Goal: Task Accomplishment & Management: Use online tool/utility

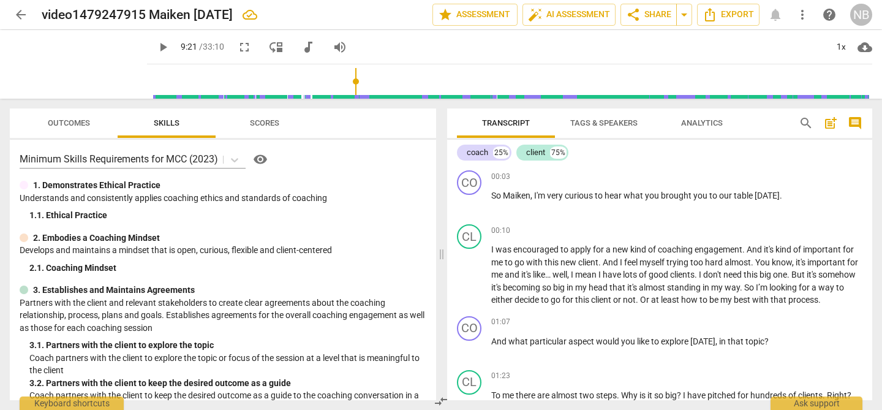
scroll to position [1645, 0]
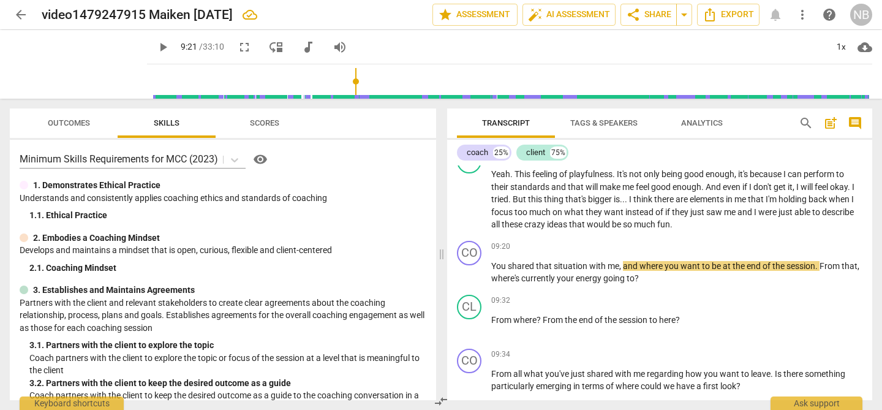
click at [156, 47] on span "play_arrow" at bounding box center [163, 47] width 15 height 15
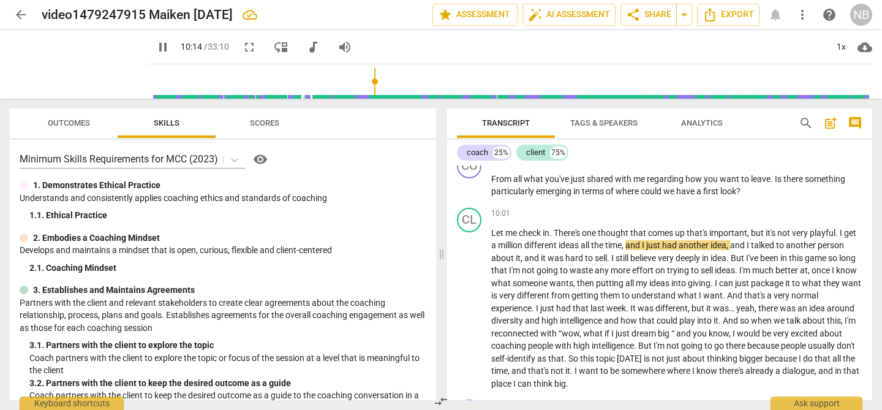
scroll to position [1783, 0]
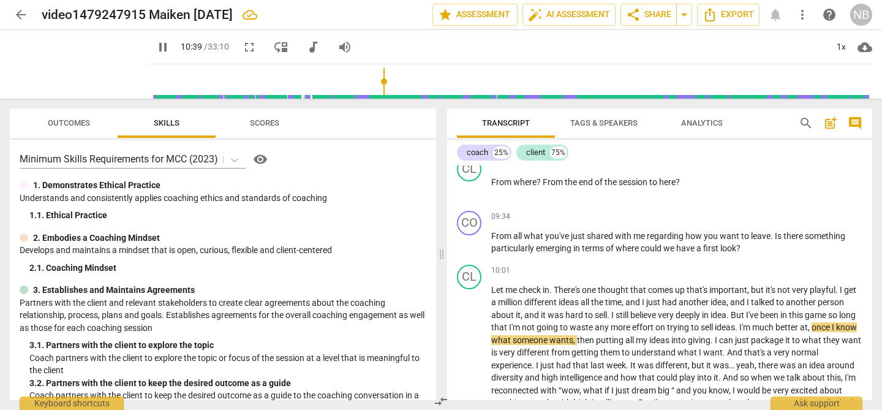
click at [156, 50] on span "pause" at bounding box center [163, 47] width 15 height 15
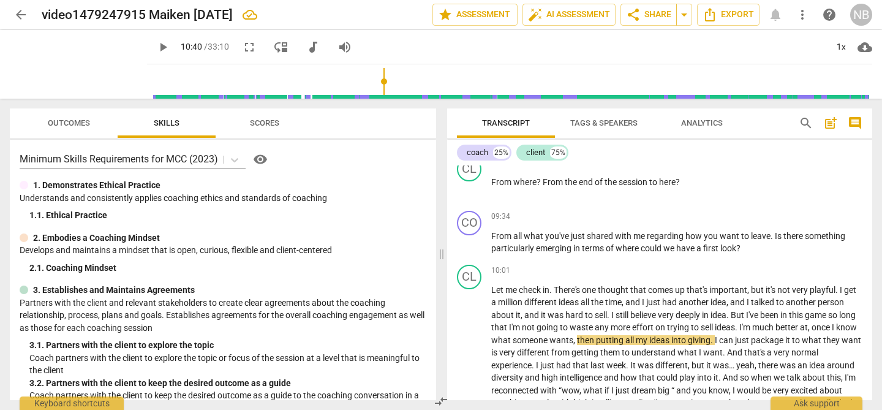
click at [156, 47] on span "play_arrow" at bounding box center [163, 47] width 15 height 15
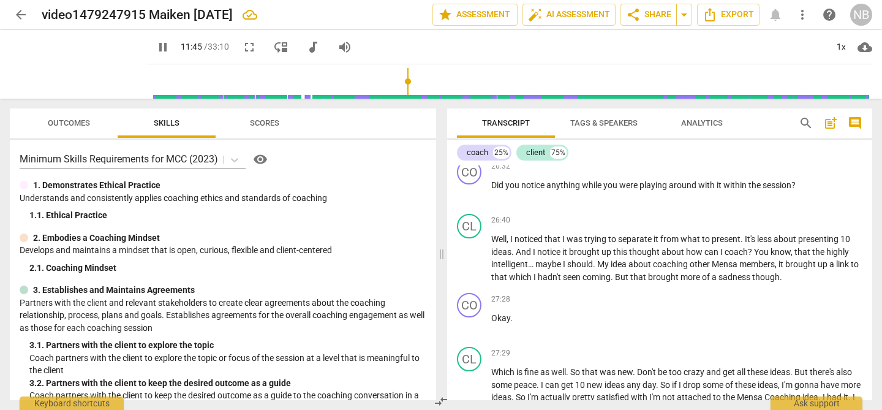
scroll to position [4352, 0]
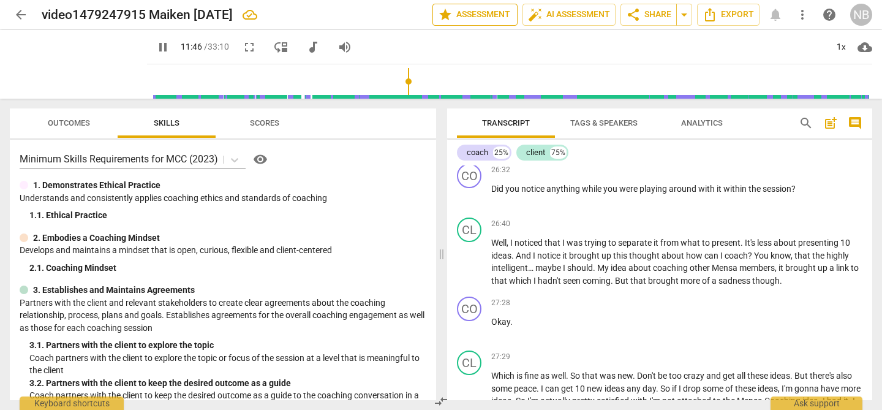
click at [464, 17] on span "star Assessment" at bounding box center [475, 14] width 74 height 15
click at [466, 16] on span "star Assessment" at bounding box center [475, 14] width 74 height 15
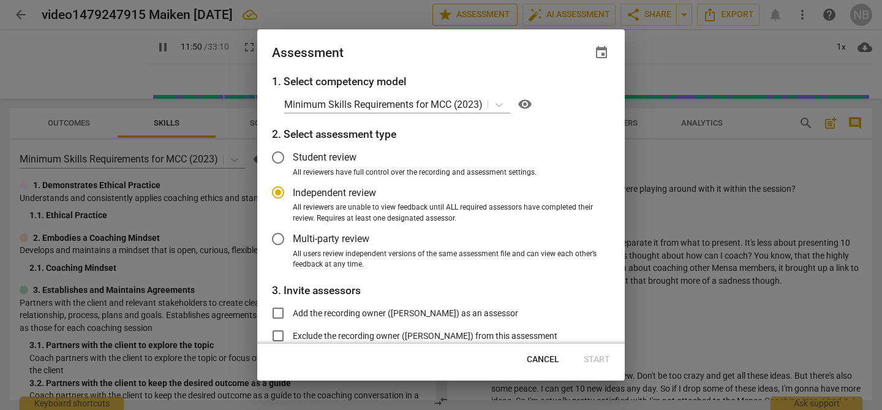
type input "711"
radio input "false"
type input "727"
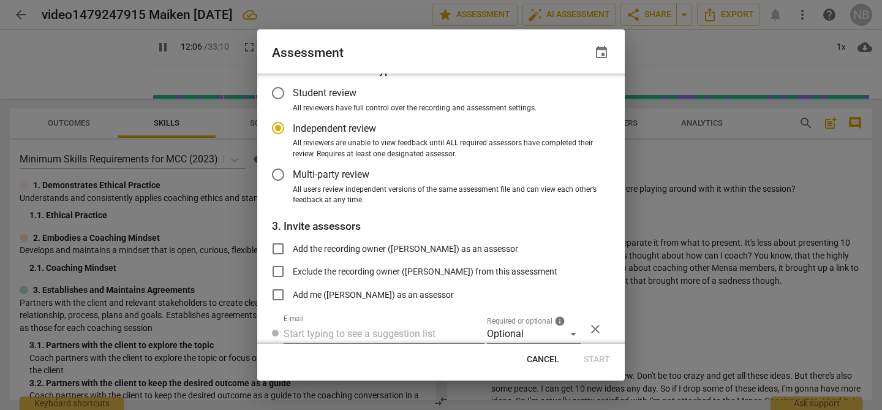
radio input "false"
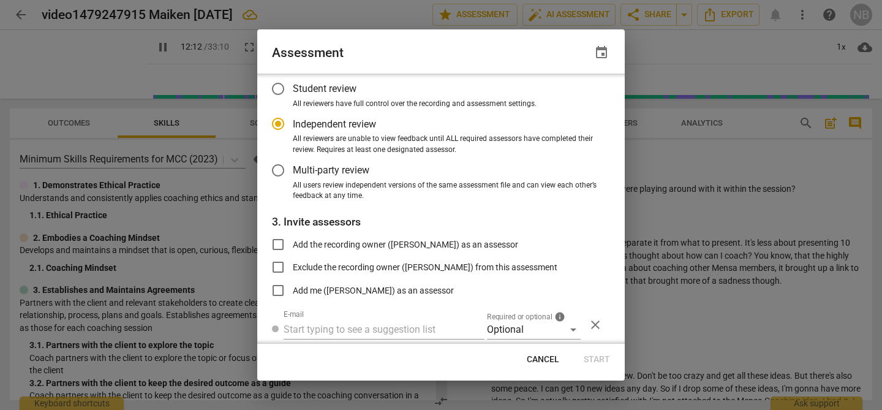
type input "732"
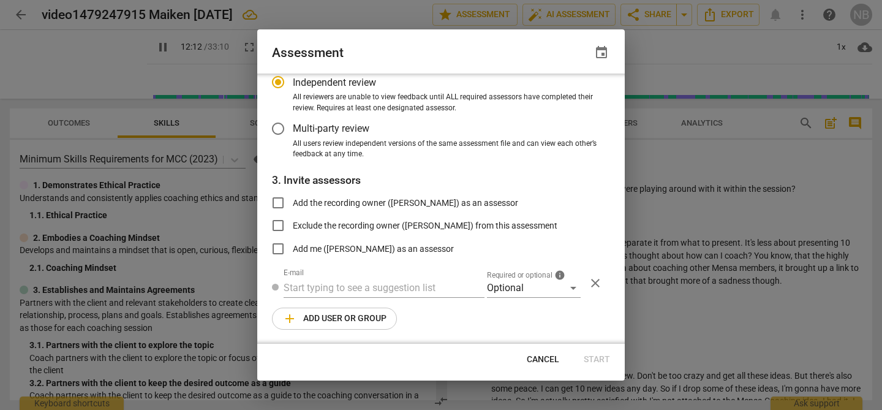
radio input "false"
type input "739"
click at [538, 354] on span "Cancel" at bounding box center [543, 359] width 32 height 12
radio input "false"
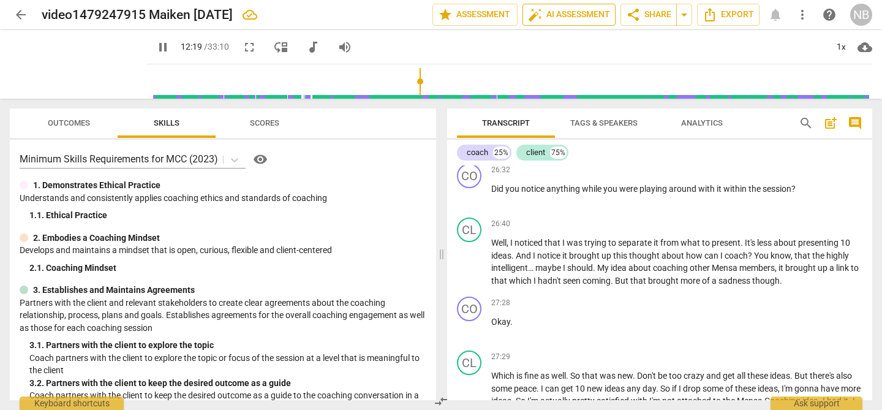
click at [554, 14] on span "auto_fix_high AI Assessment" at bounding box center [569, 14] width 82 height 15
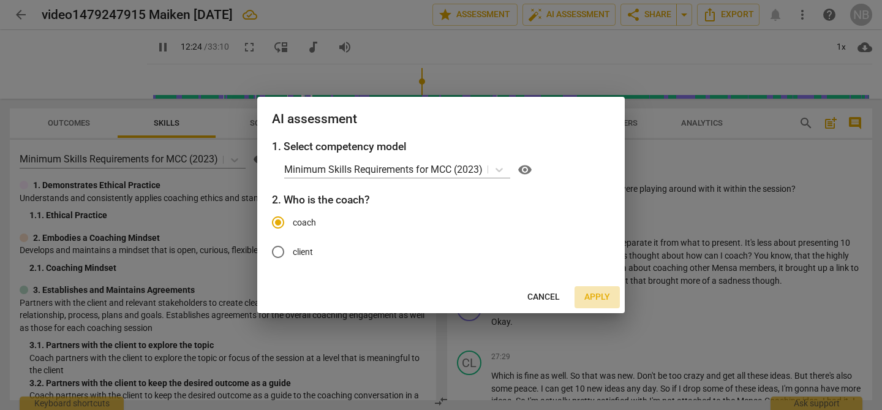
click at [598, 298] on span "Apply" at bounding box center [597, 297] width 26 height 12
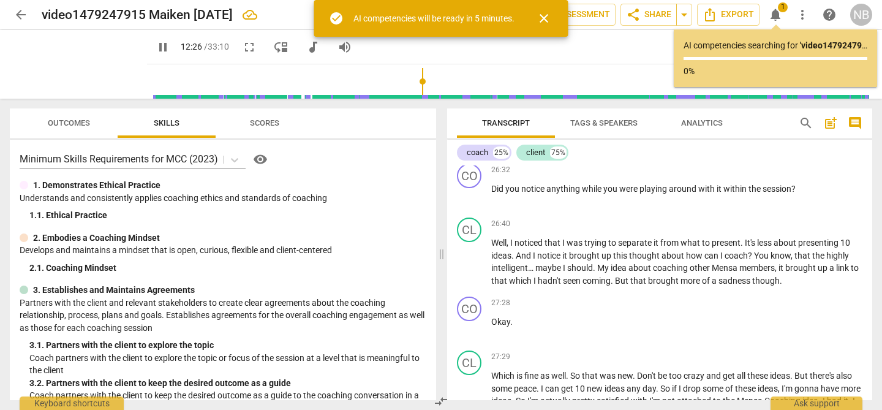
scroll to position [2082, 0]
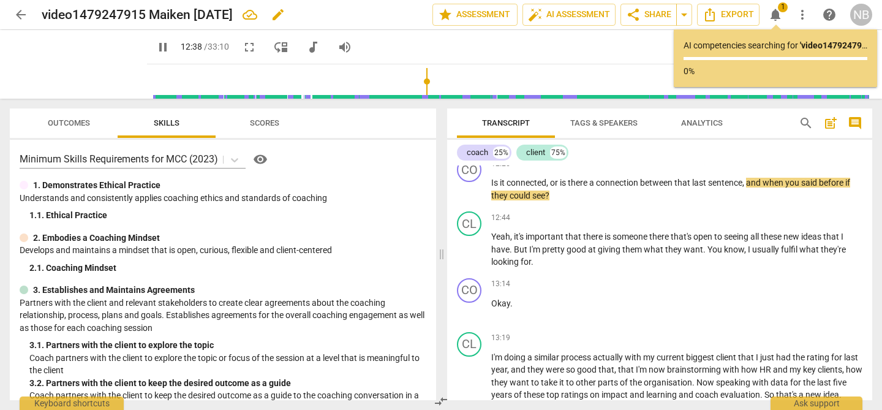
click at [285, 15] on span "edit" at bounding box center [278, 14] width 15 height 15
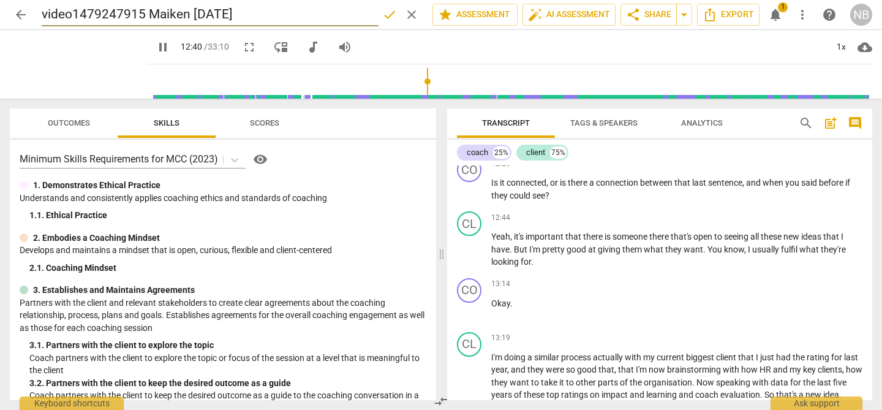
type input "761"
type input "video1479247915 Maiken [DATE]"
type input "762"
type input "video1479247915 Maiken [DATE] NU"
type input "762"
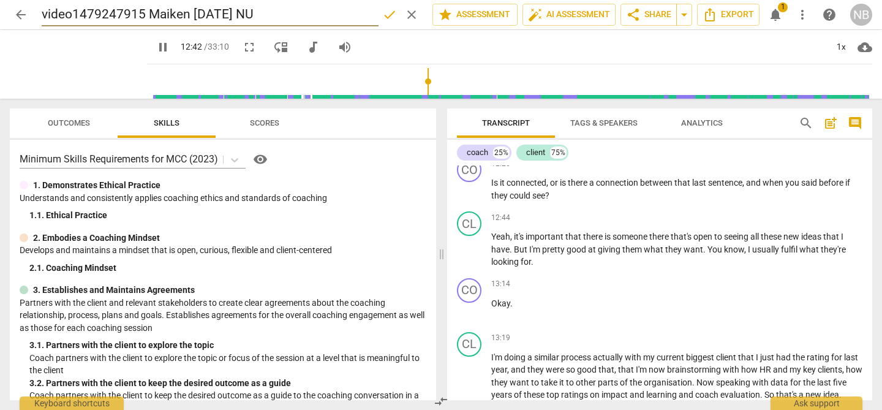
type input "video1479247915 Maiken [DATE] NUL"
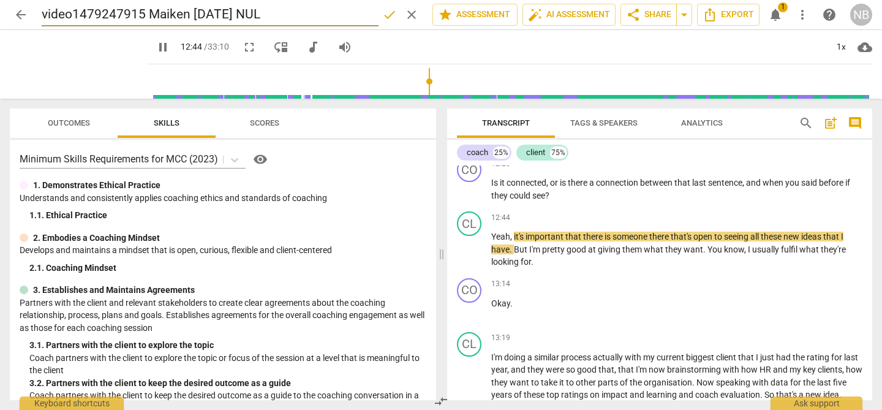
type input "765"
type input "video1479247915 Maiken [DATE] NUL"
click at [778, 12] on span "notifications" at bounding box center [775, 14] width 15 height 15
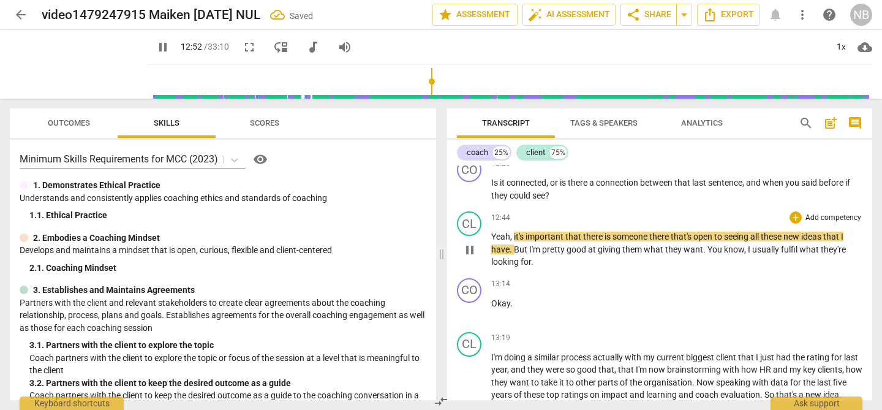
click at [692, 247] on p "Yeah , it's important that there is someone there that's open to seeing all the…" at bounding box center [676, 249] width 371 height 38
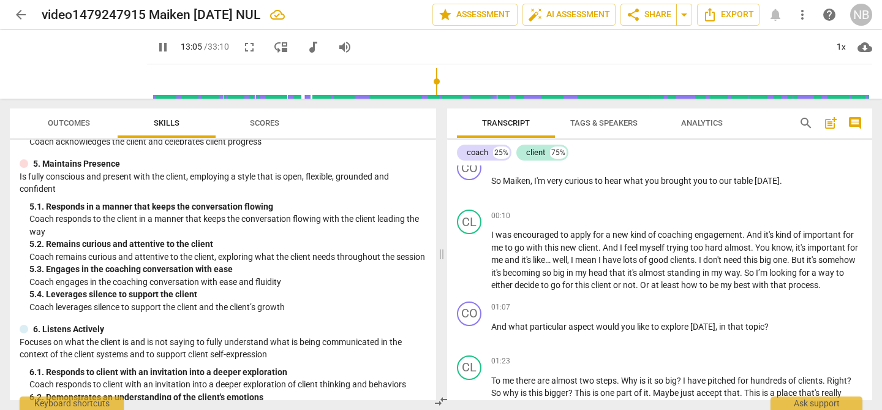
scroll to position [0, 0]
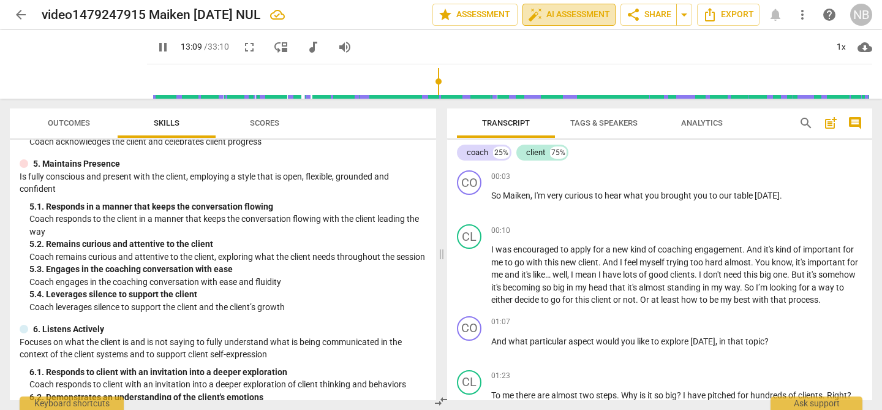
click at [563, 15] on span "auto_fix_high AI Assessment" at bounding box center [569, 14] width 82 height 15
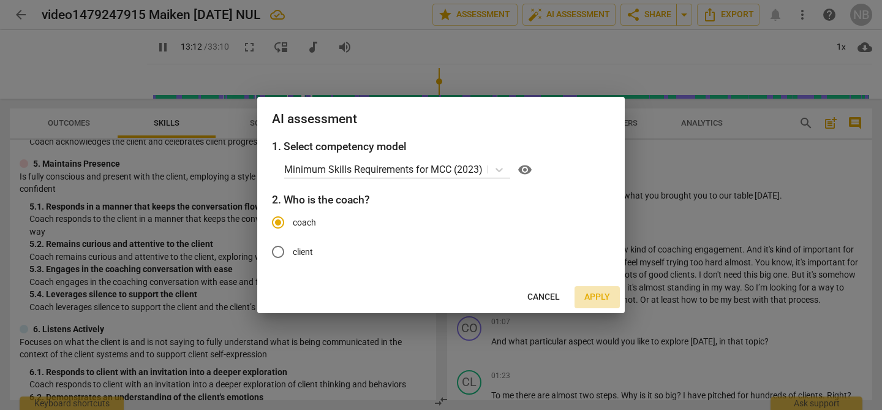
click at [600, 298] on span "Apply" at bounding box center [597, 297] width 26 height 12
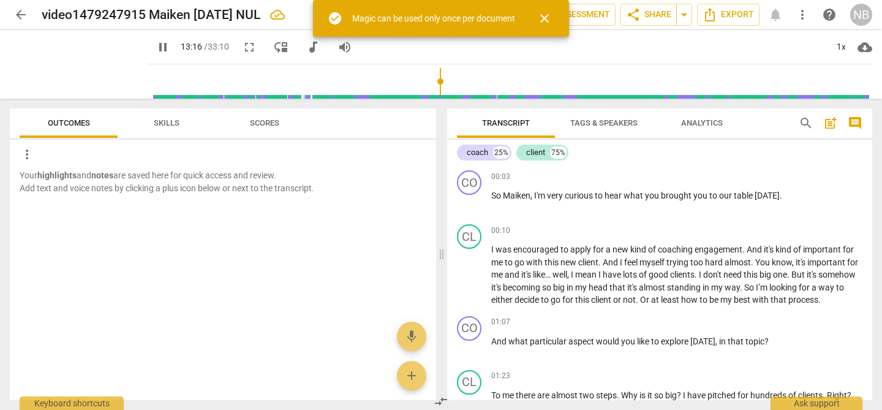
scroll to position [2202, 0]
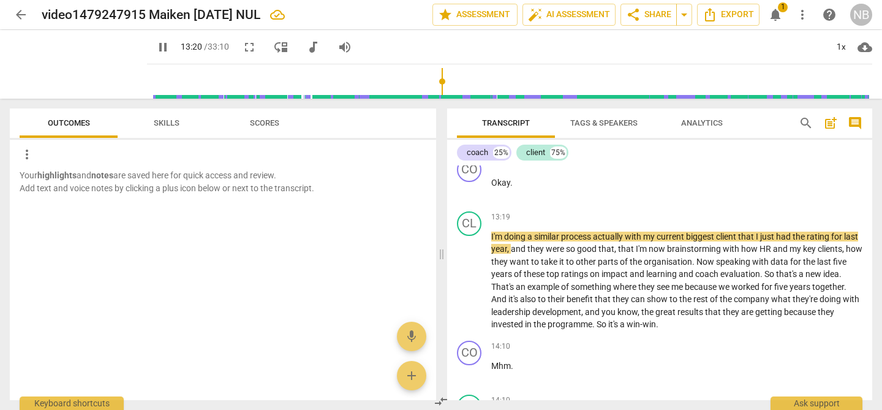
click at [167, 122] on span "Skills" at bounding box center [167, 122] width 26 height 9
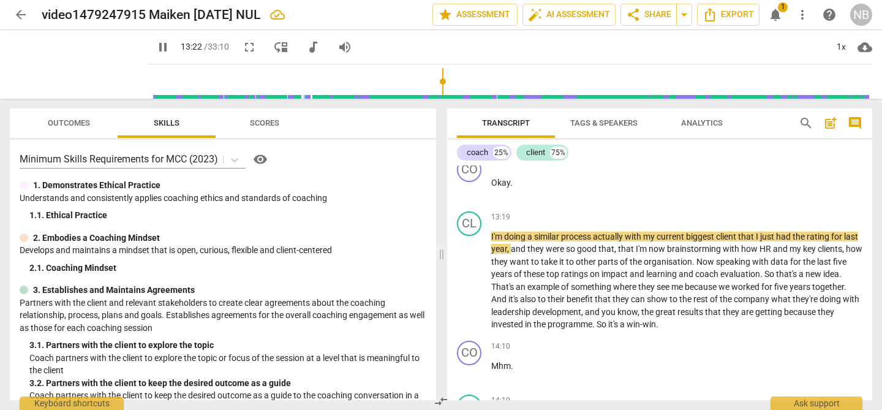
click at [277, 124] on span "Scores" at bounding box center [264, 122] width 29 height 9
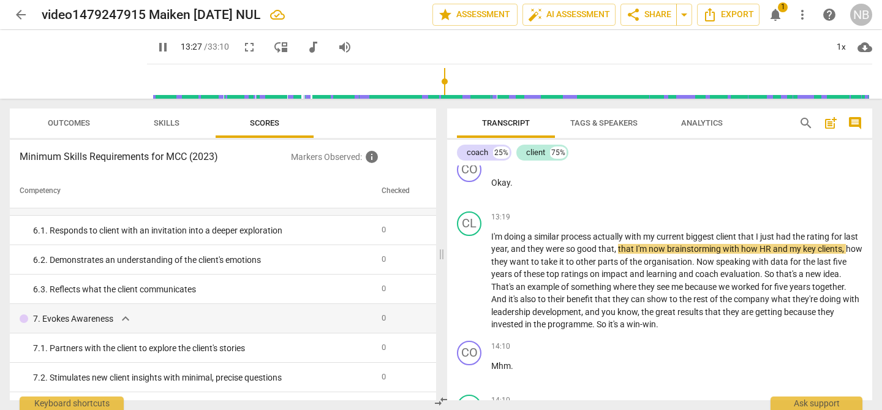
scroll to position [0, 0]
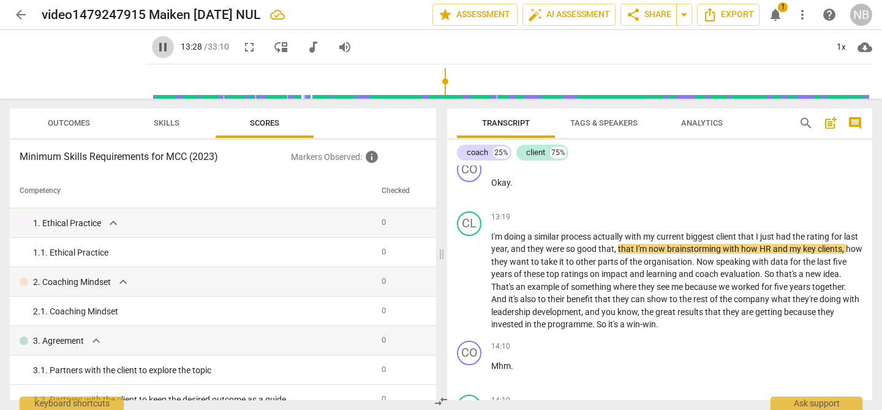
click at [156, 47] on span "pause" at bounding box center [163, 47] width 15 height 15
click at [563, 14] on span "auto_fix_high AI Assessment" at bounding box center [569, 14] width 82 height 15
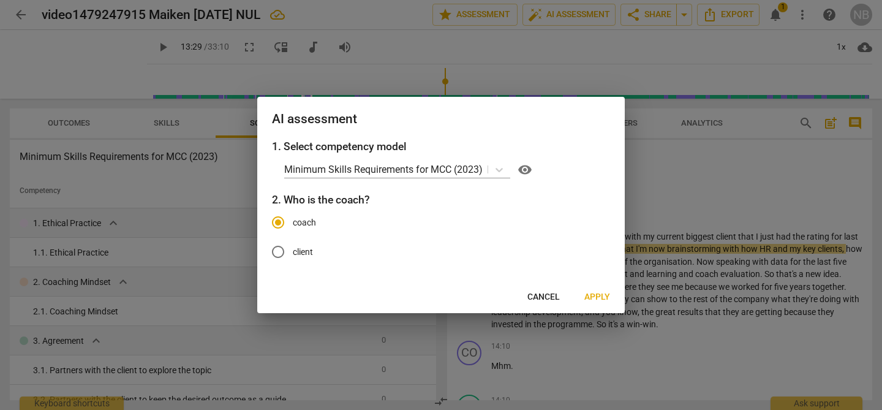
click at [601, 299] on span "Apply" at bounding box center [597, 297] width 26 height 12
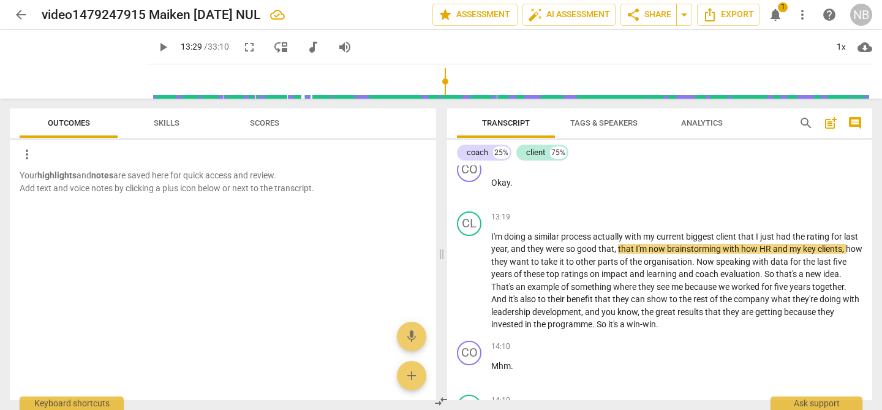
click at [778, 15] on span "notifications" at bounding box center [775, 14] width 15 height 15
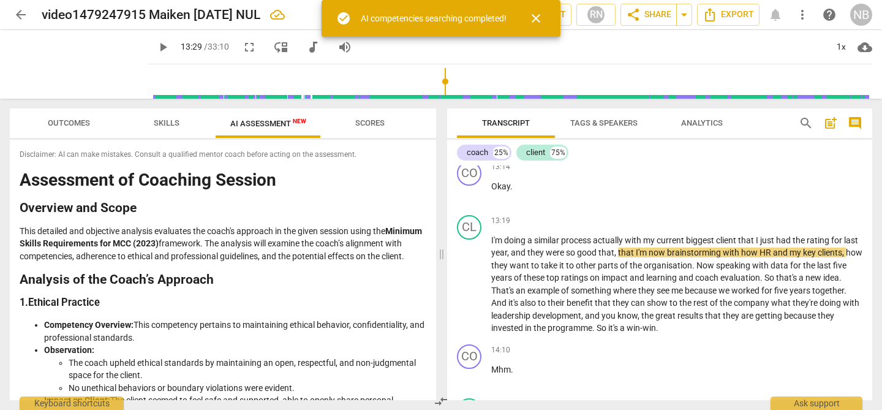
type input "809"
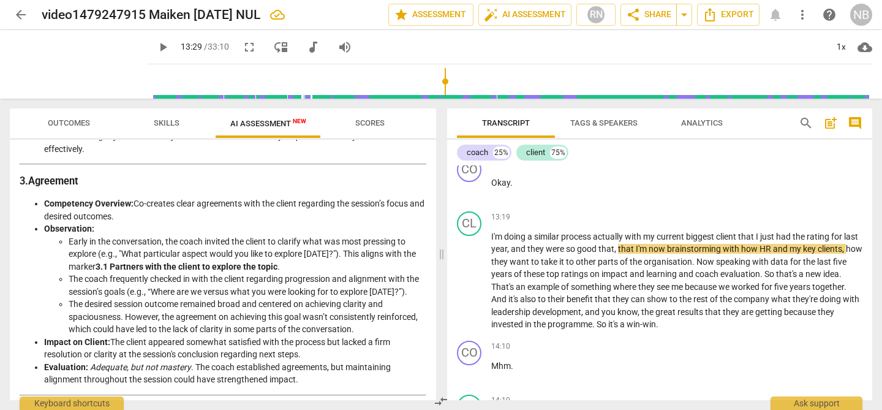
scroll to position [13, 0]
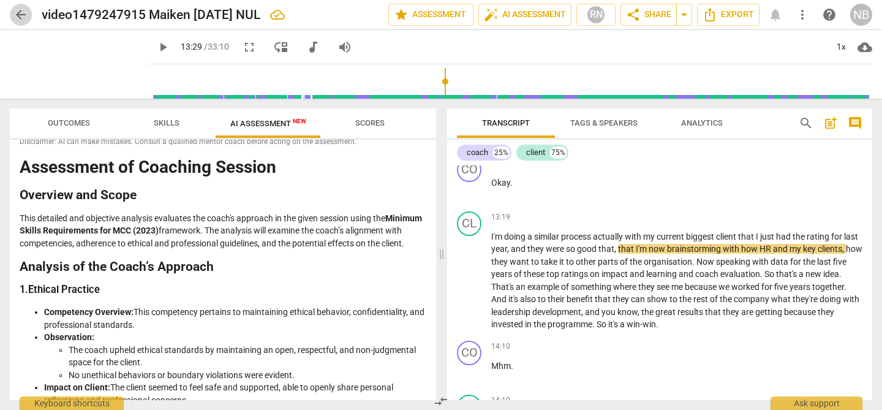
click at [21, 14] on span "arrow_back" at bounding box center [20, 14] width 15 height 15
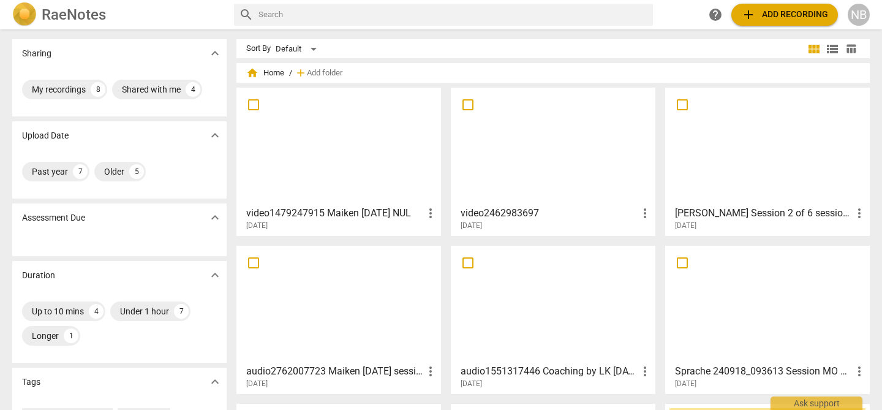
click at [337, 161] on div at bounding box center [339, 146] width 196 height 108
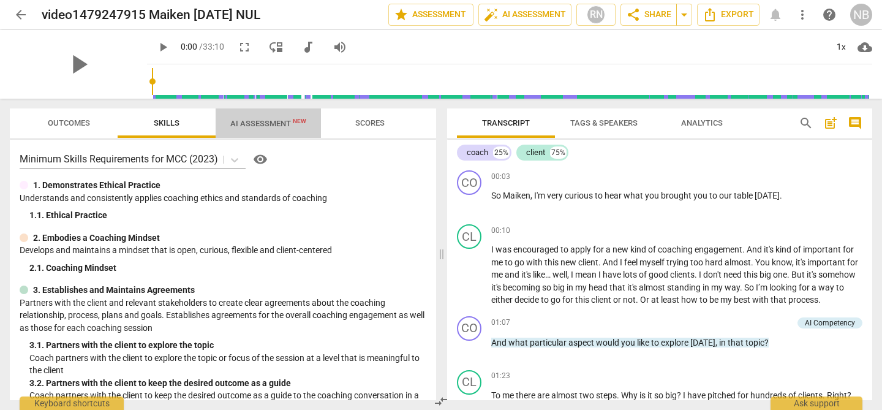
click at [260, 122] on span "AI Assessment New" at bounding box center [268, 123] width 76 height 9
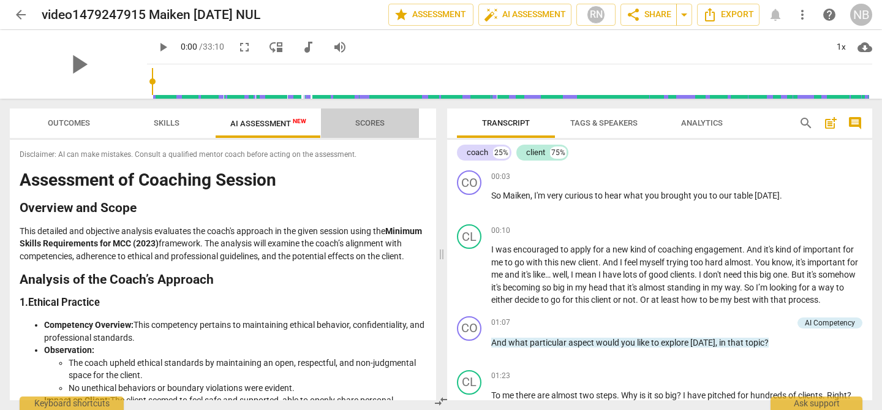
click at [374, 122] on span "Scores" at bounding box center [369, 122] width 29 height 9
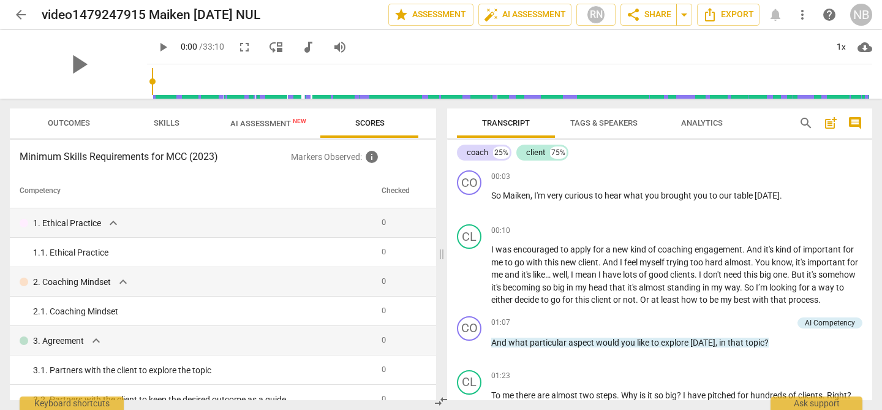
click at [17, 13] on span "arrow_back" at bounding box center [20, 14] width 15 height 15
